Goal: Information Seeking & Learning: Learn about a topic

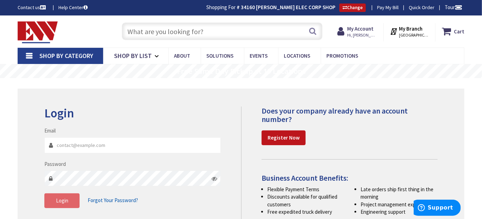
type input "[EMAIL_ADDRESS][DOMAIN_NAME]"
click at [67, 200] on span "Login" at bounding box center [62, 200] width 12 height 7
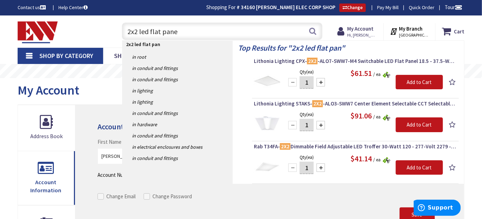
type input "2x2 led flat panel"
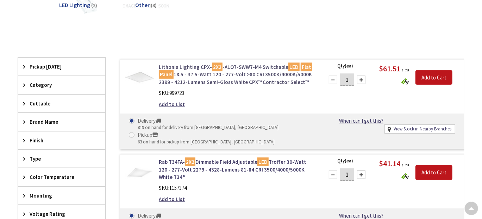
click at [171, 74] on mark "Panel" at bounding box center [166, 74] width 15 height 9
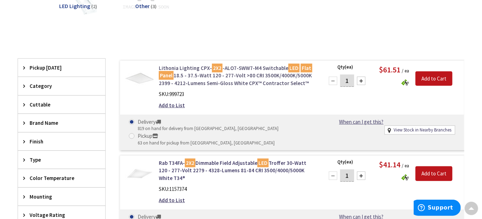
scroll to position [141, 0]
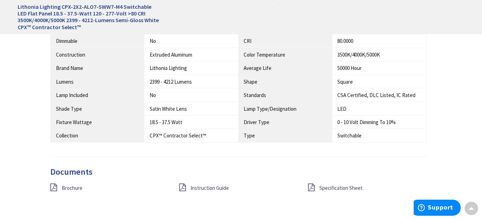
scroll to position [527, 0]
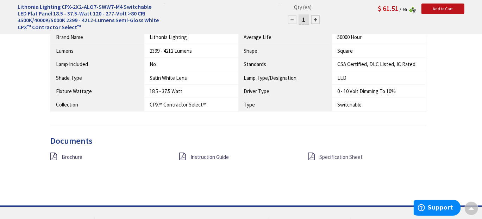
click at [322, 154] on span "Specification Sheet" at bounding box center [340, 157] width 43 height 7
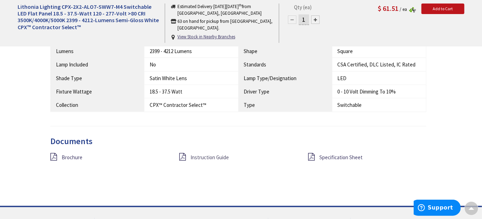
click at [209, 155] on span "Instruction Guide" at bounding box center [209, 157] width 38 height 7
